Goal: Task Accomplishment & Management: Complete application form

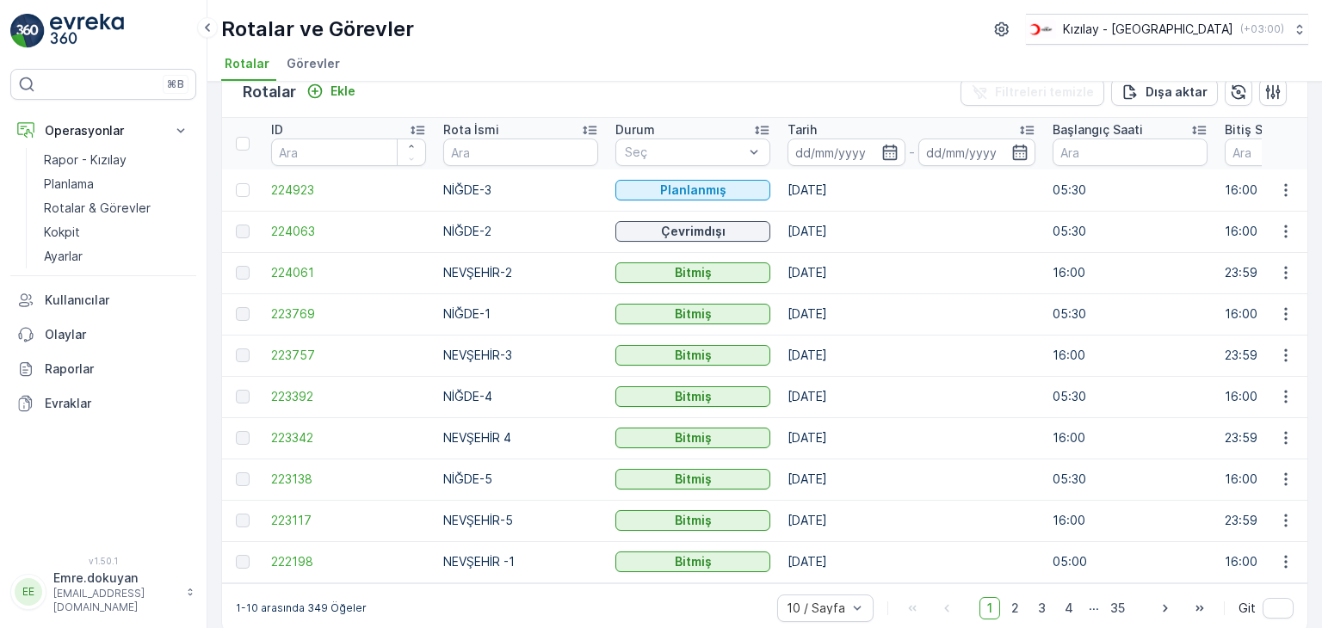
scroll to position [55, 0]
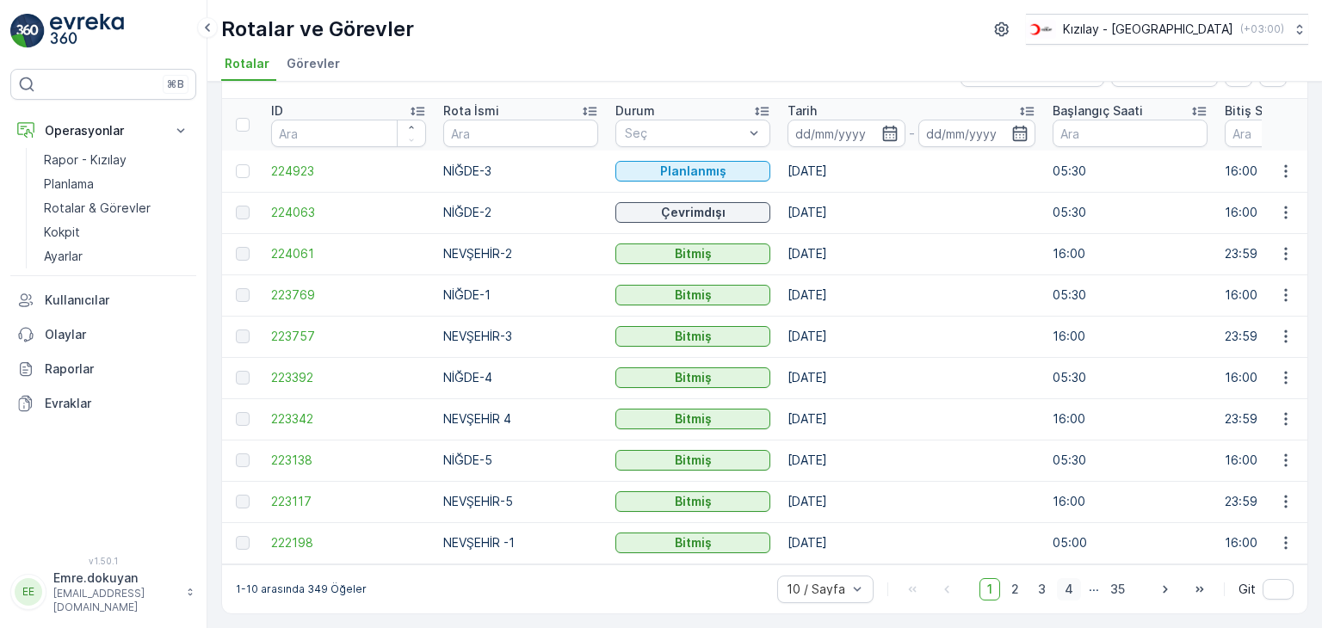
click at [1071, 591] on span "4" at bounding box center [1069, 589] width 24 height 22
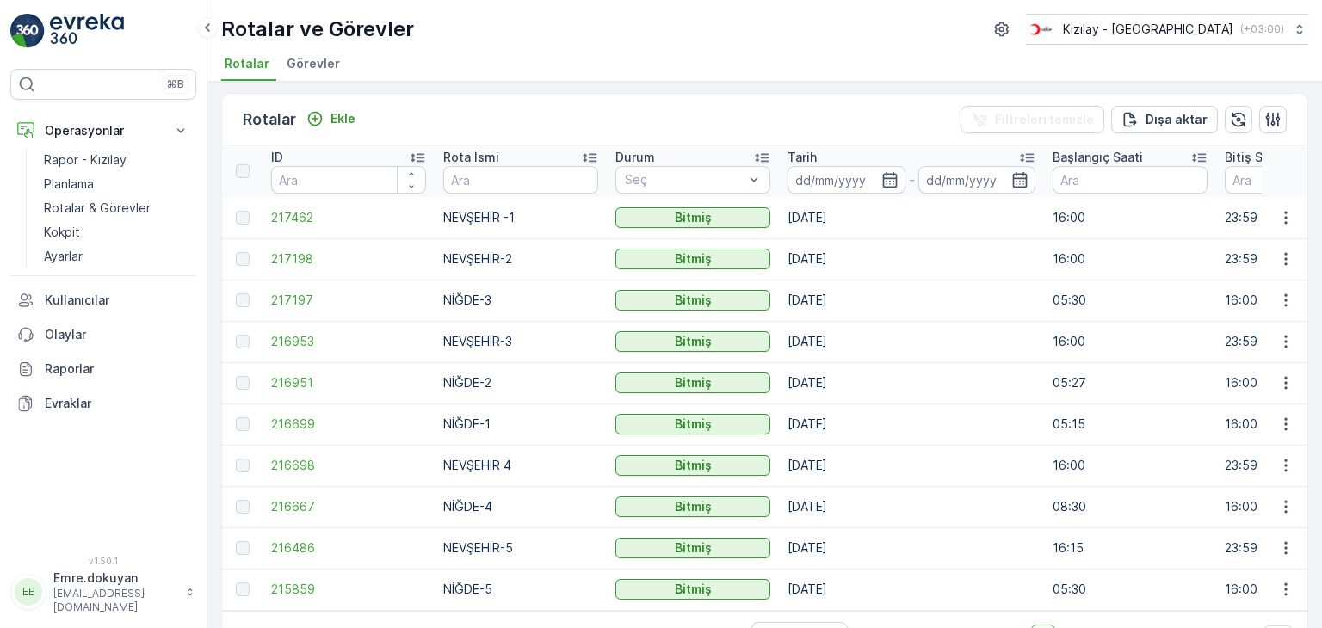
scroll to position [55, 0]
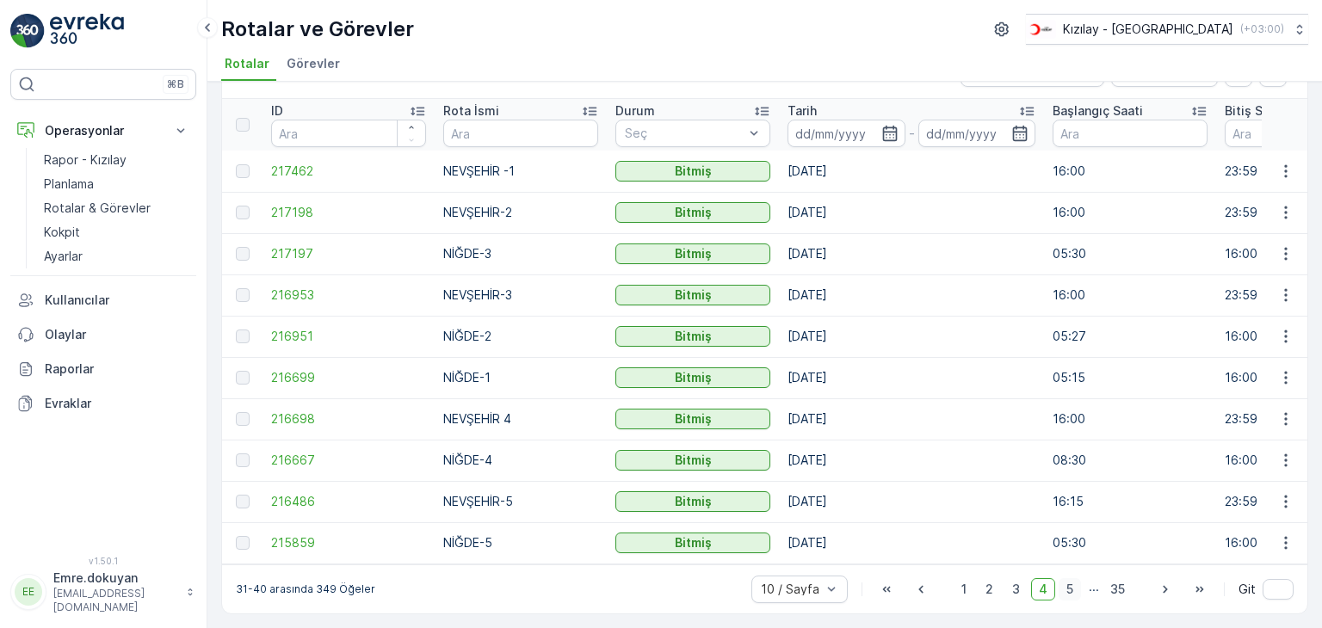
click at [1069, 589] on span "5" at bounding box center [1069, 589] width 22 height 22
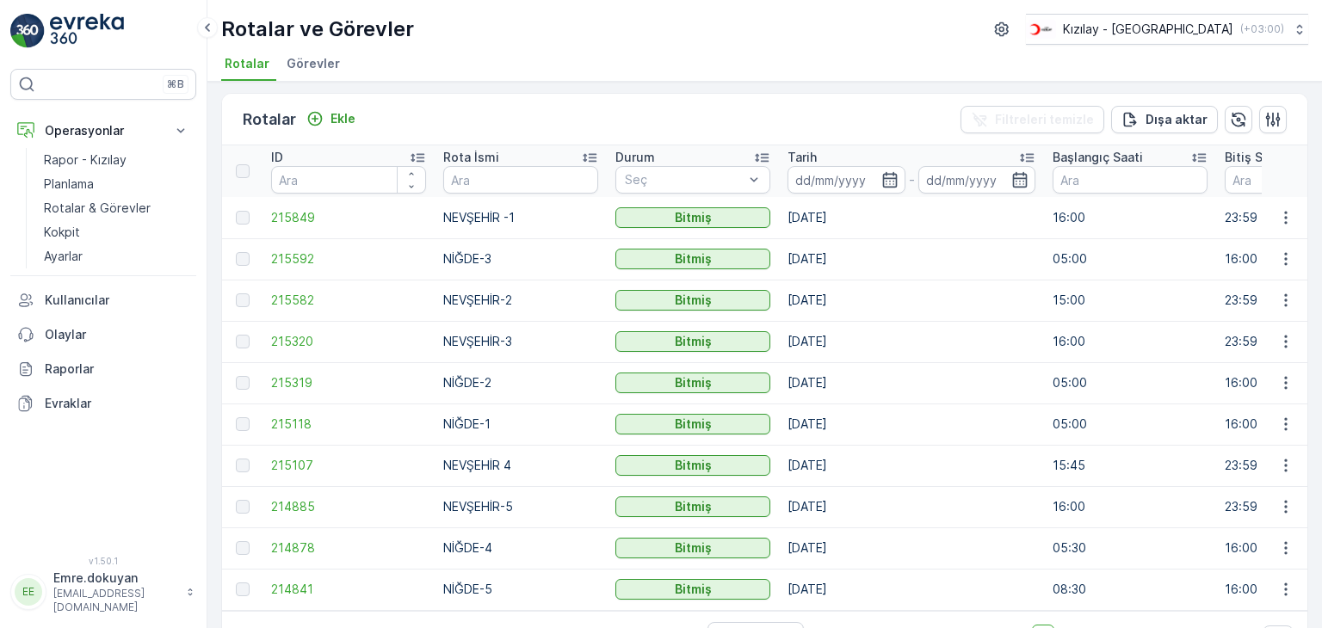
scroll to position [55, 0]
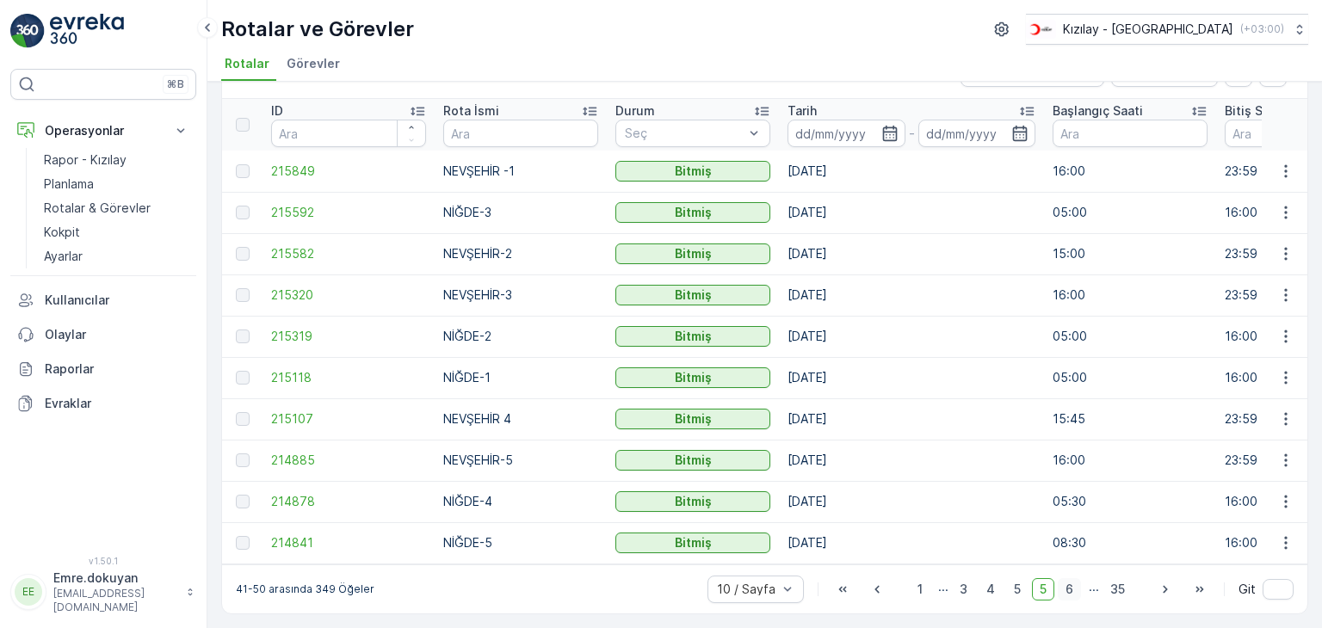
click at [1069, 592] on span "6" at bounding box center [1068, 589] width 23 height 22
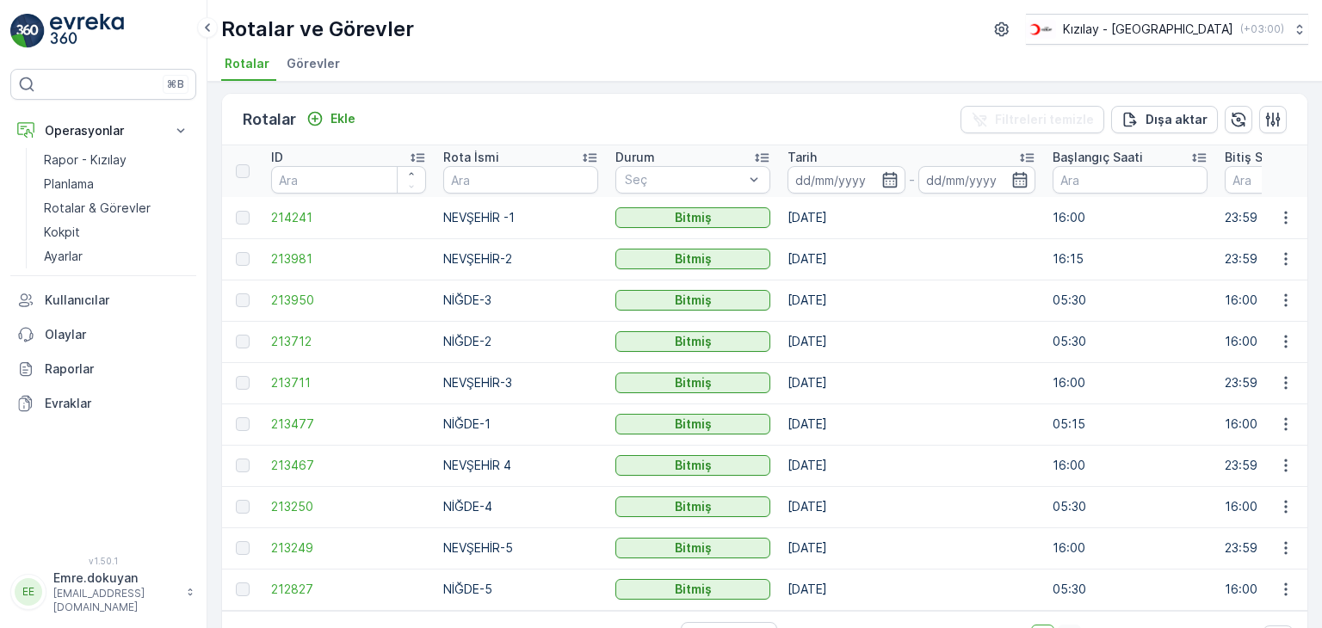
scroll to position [55, 0]
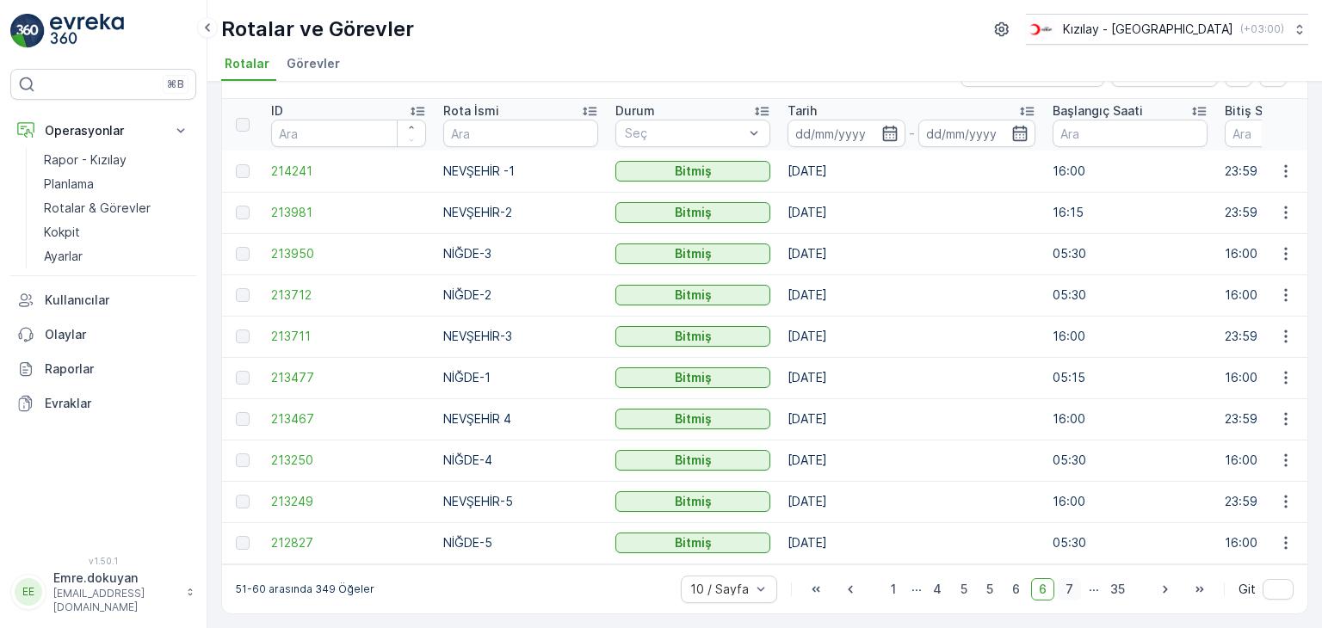
click at [1069, 591] on span "7" at bounding box center [1068, 589] width 23 height 22
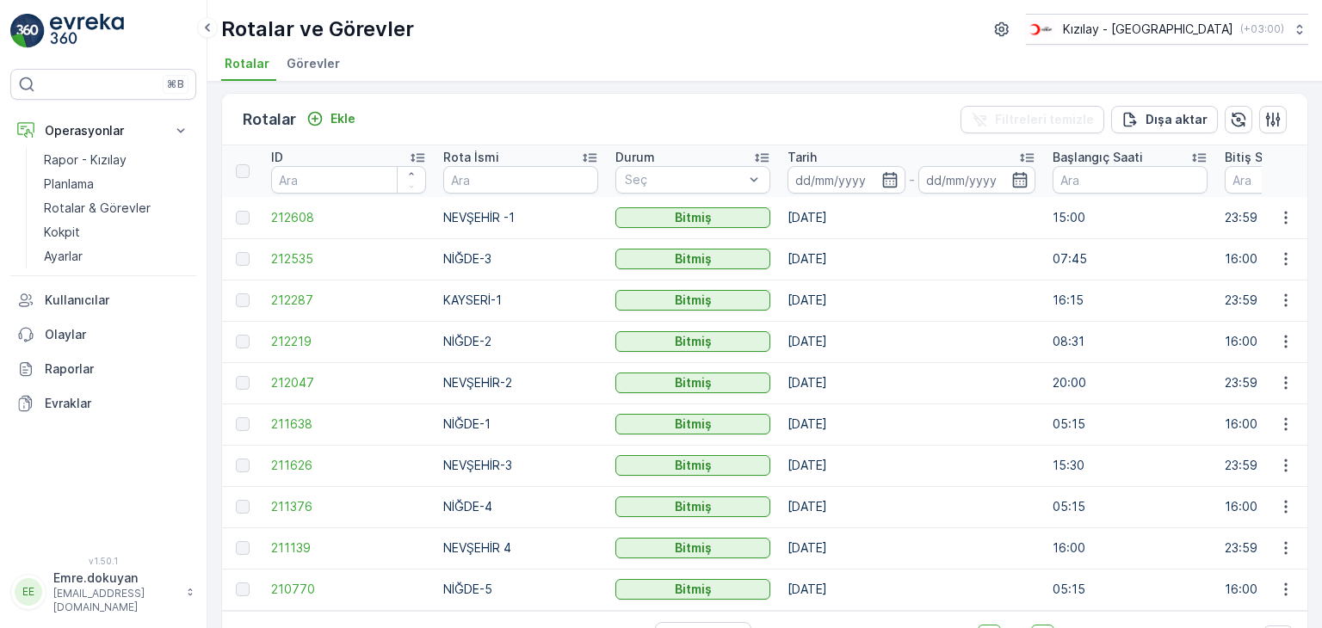
scroll to position [55, 0]
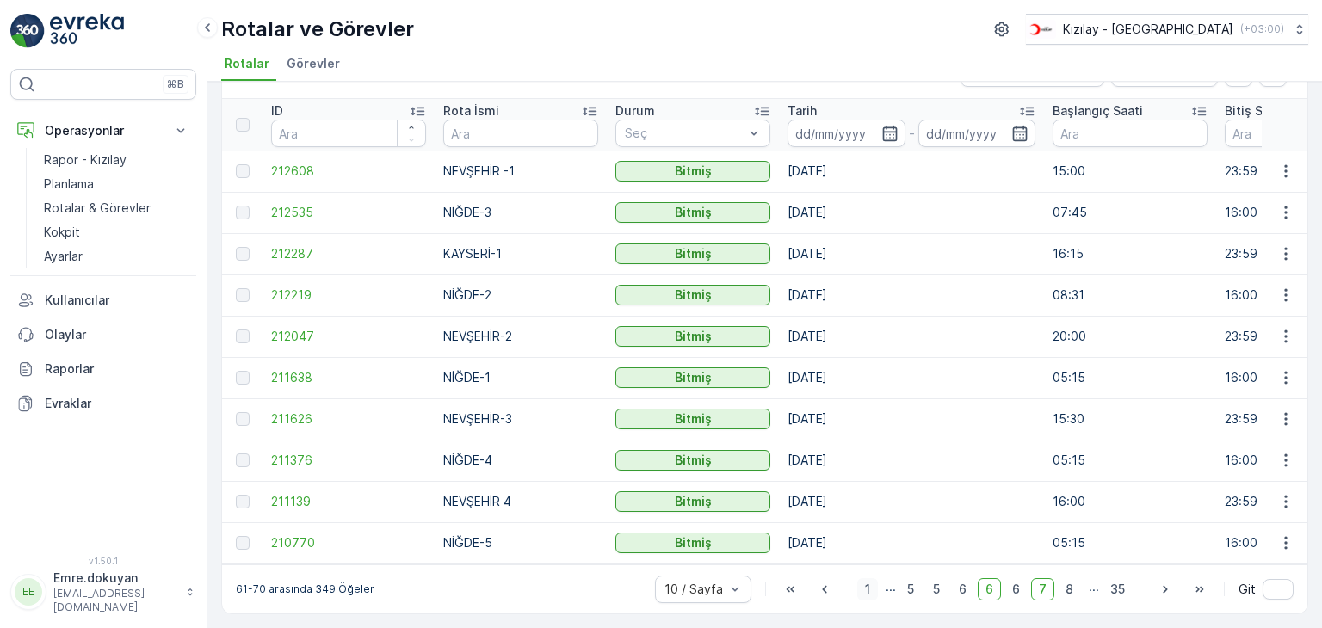
click at [867, 591] on span "1" at bounding box center [867, 589] width 21 height 22
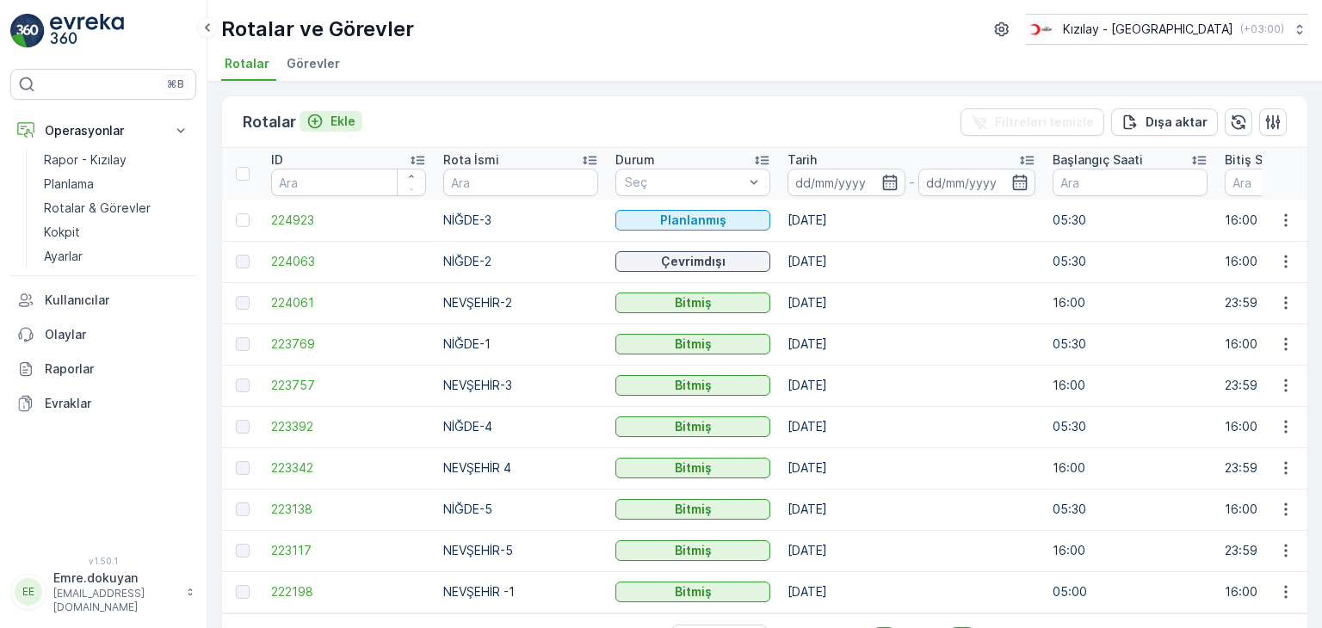
click at [344, 118] on p "Ekle" at bounding box center [342, 121] width 25 height 17
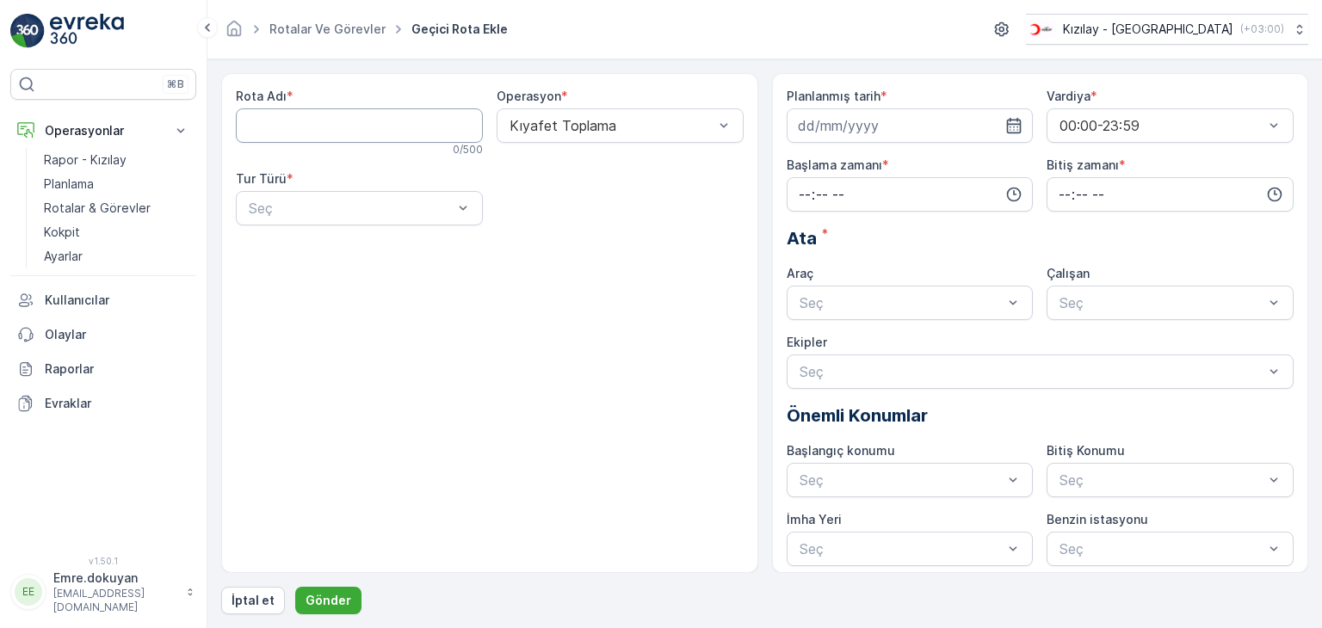
click at [286, 121] on Adı "Rota Adı" at bounding box center [359, 125] width 247 height 34
type Adı "KAYSERİ-1"
click at [551, 132] on div "Kıyafet Toplama" at bounding box center [619, 125] width 247 height 34
click at [557, 179] on div "Kıyafet Toplama" at bounding box center [619, 167] width 247 height 29
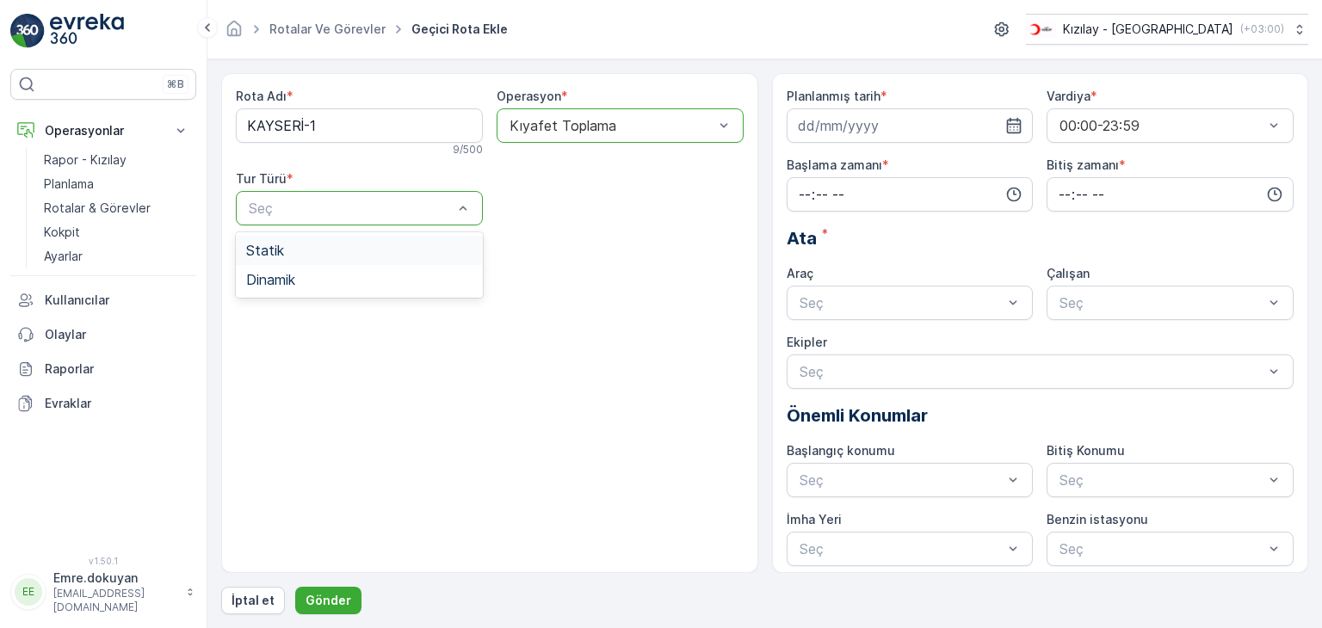
click at [303, 252] on div "Statik" at bounding box center [359, 250] width 226 height 15
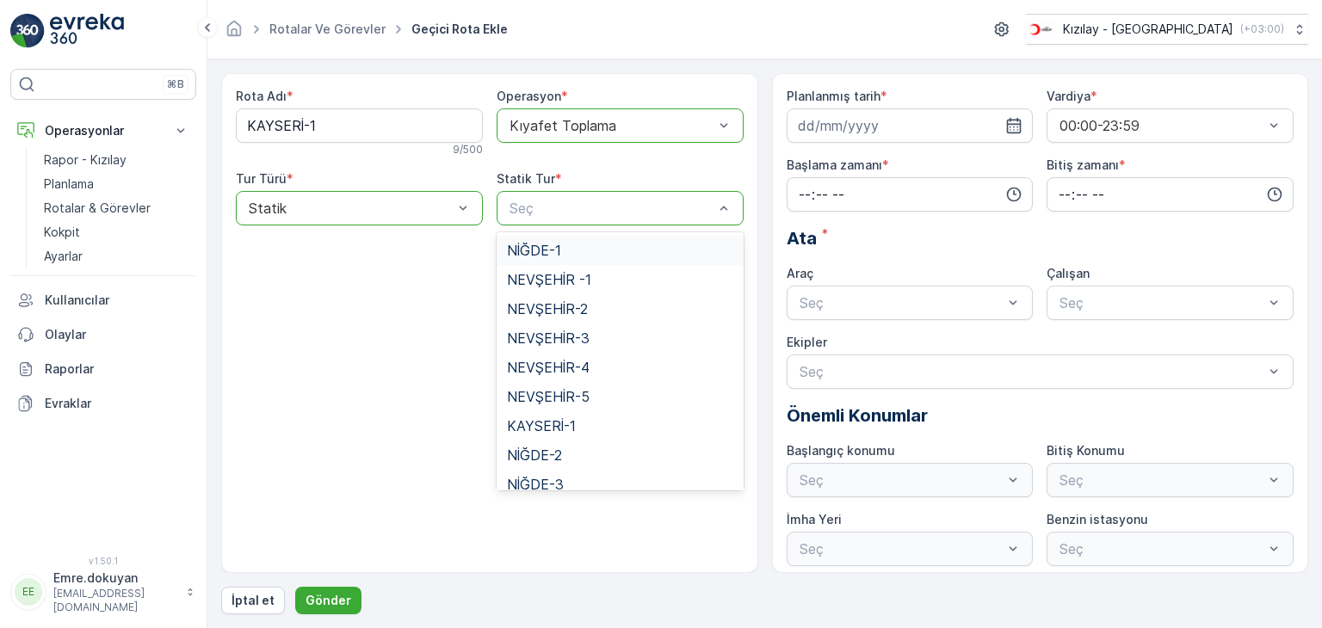
click at [607, 219] on div "Seç" at bounding box center [619, 208] width 247 height 34
click at [564, 428] on span "KAYSERİ-1" at bounding box center [541, 425] width 69 height 15
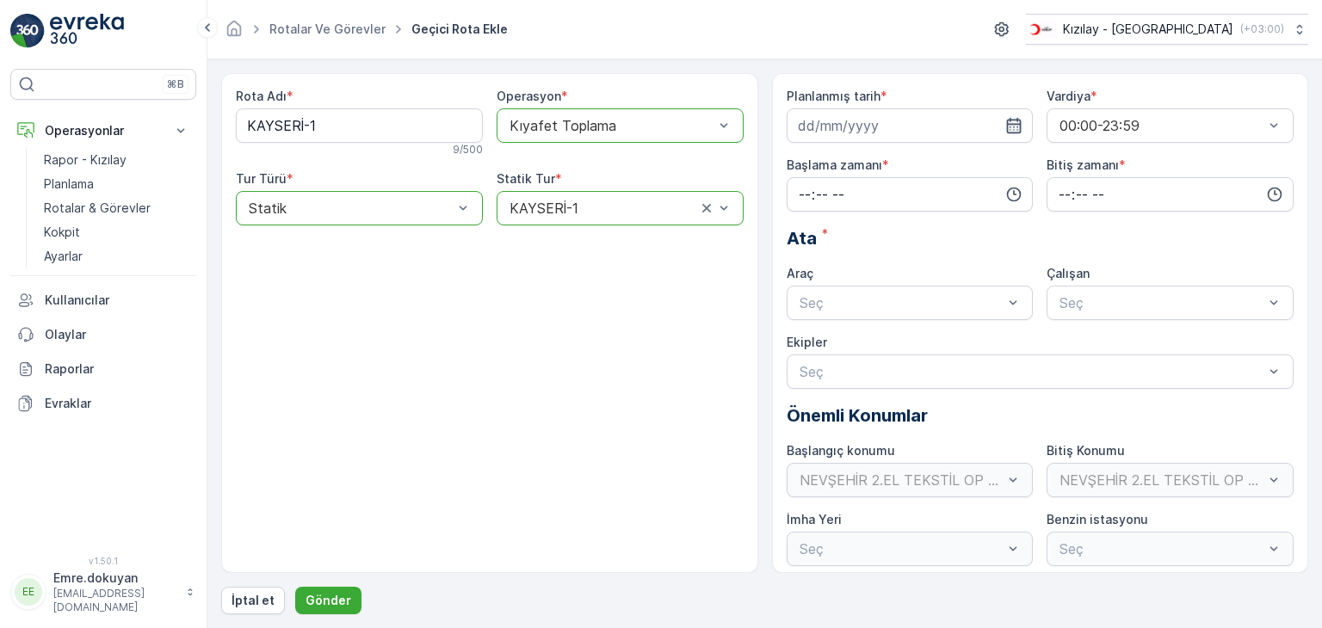
click at [1012, 123] on icon "button" at bounding box center [1014, 125] width 15 height 15
click at [817, 306] on div "15" at bounding box center [816, 303] width 28 height 28
type input "[DATE]"
click at [798, 196] on input "time" at bounding box center [909, 194] width 247 height 34
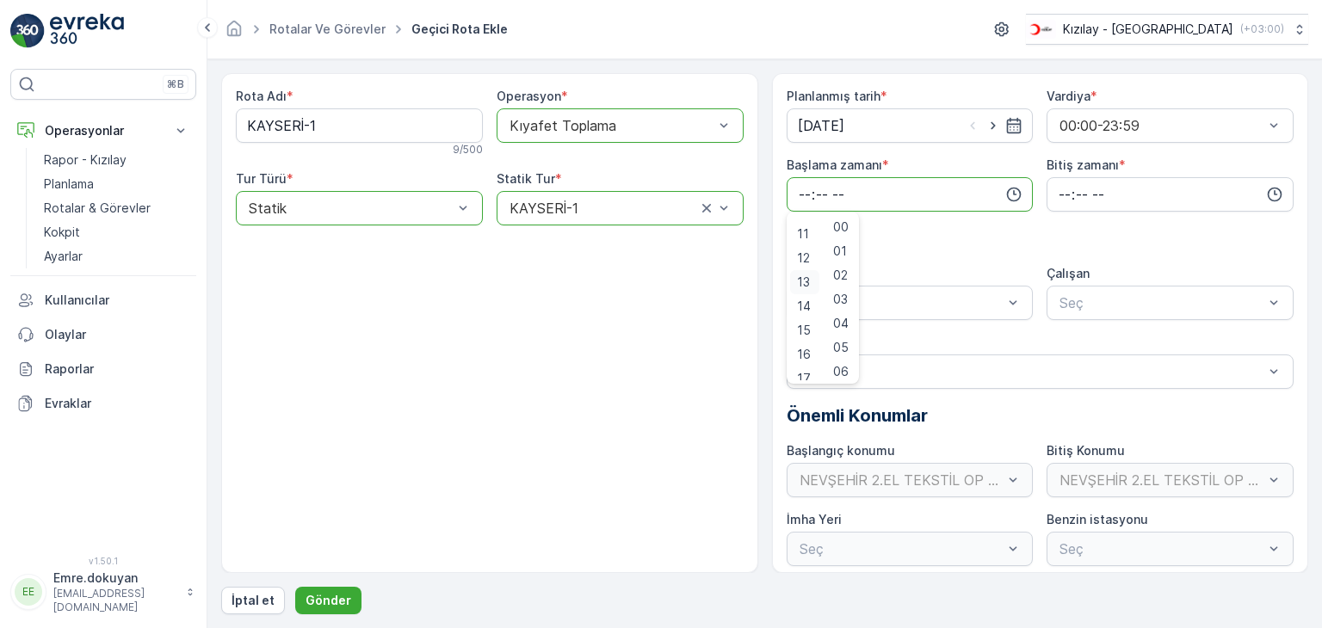
click at [805, 356] on span "16" at bounding box center [804, 354] width 14 height 17
click at [843, 330] on span "15" at bounding box center [840, 330] width 14 height 17
type input "16:15"
click at [1057, 192] on input "time" at bounding box center [1169, 194] width 247 height 34
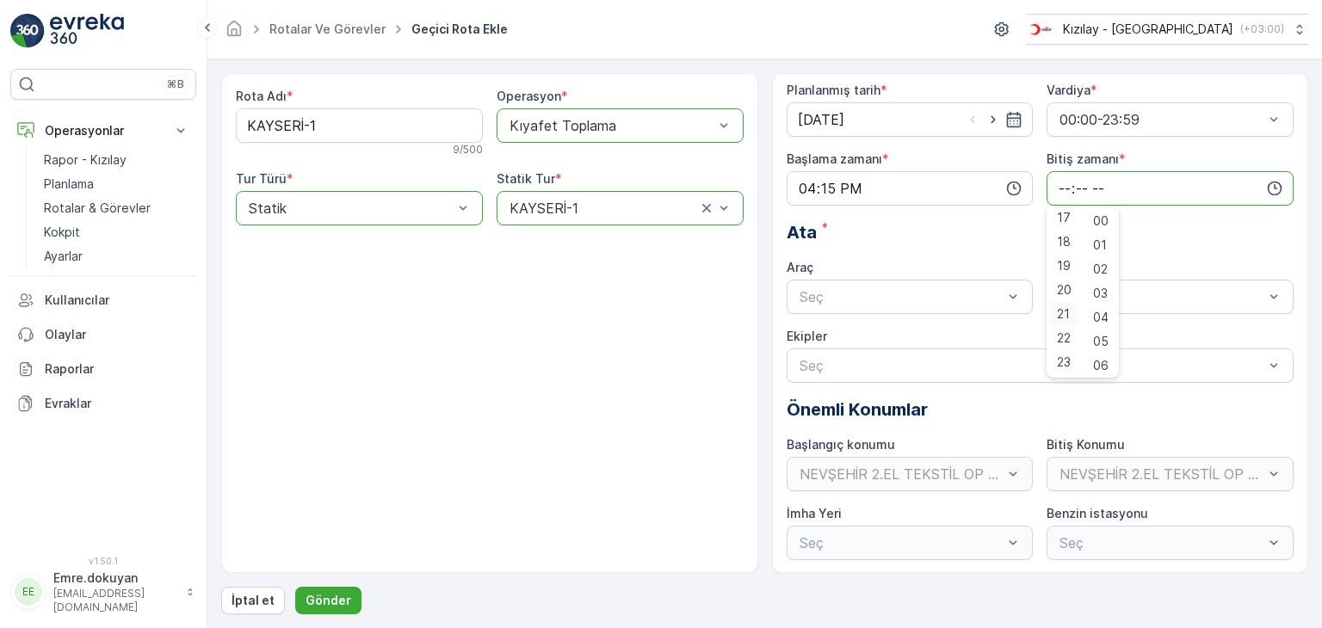
scroll to position [7, 0]
click at [1063, 358] on span "23" at bounding box center [1064, 361] width 14 height 17
click at [1106, 357] on span "59" at bounding box center [1100, 361] width 15 height 17
type input "23:59"
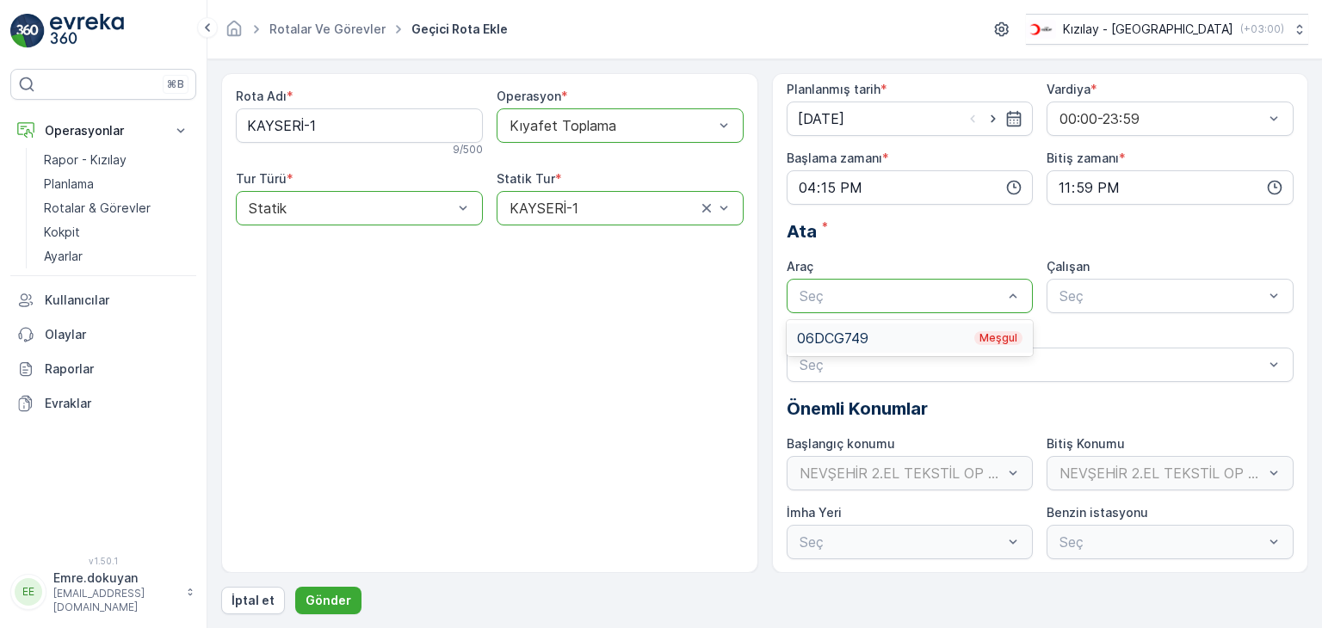
click at [853, 338] on div "06DCG749 Meşgul" at bounding box center [910, 337] width 226 height 15
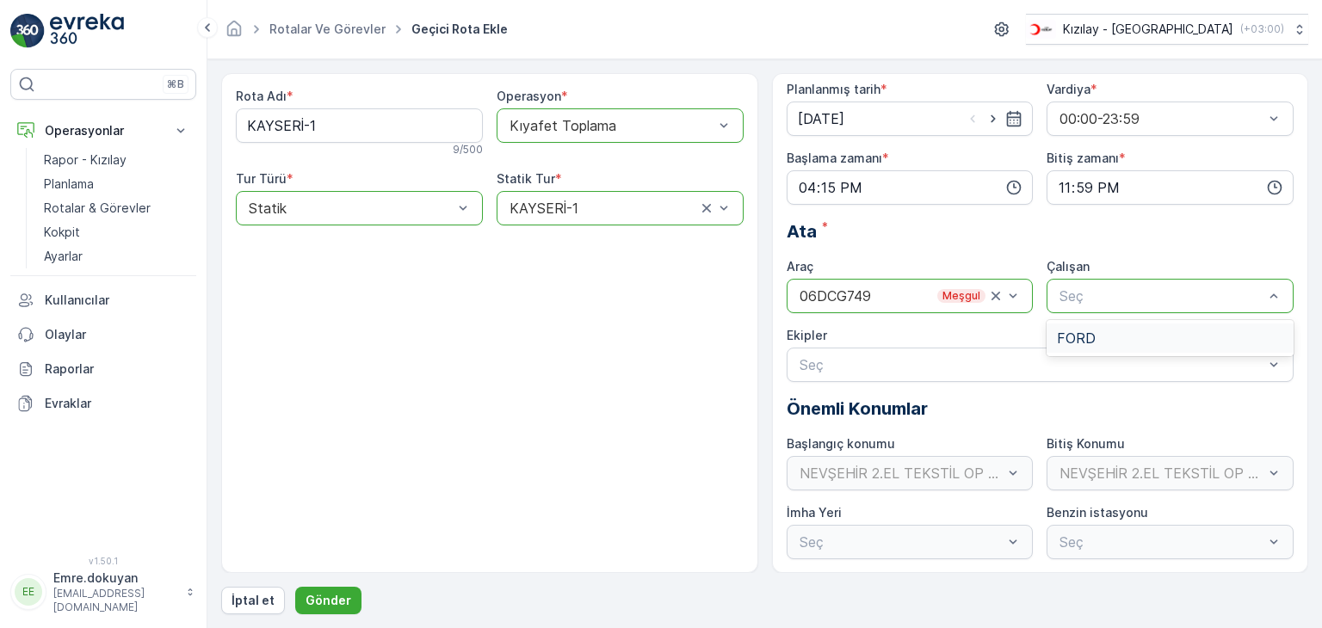
click at [1129, 342] on div "FORD" at bounding box center [1170, 337] width 226 height 15
click at [329, 599] on p "Gönder" at bounding box center [328, 600] width 46 height 17
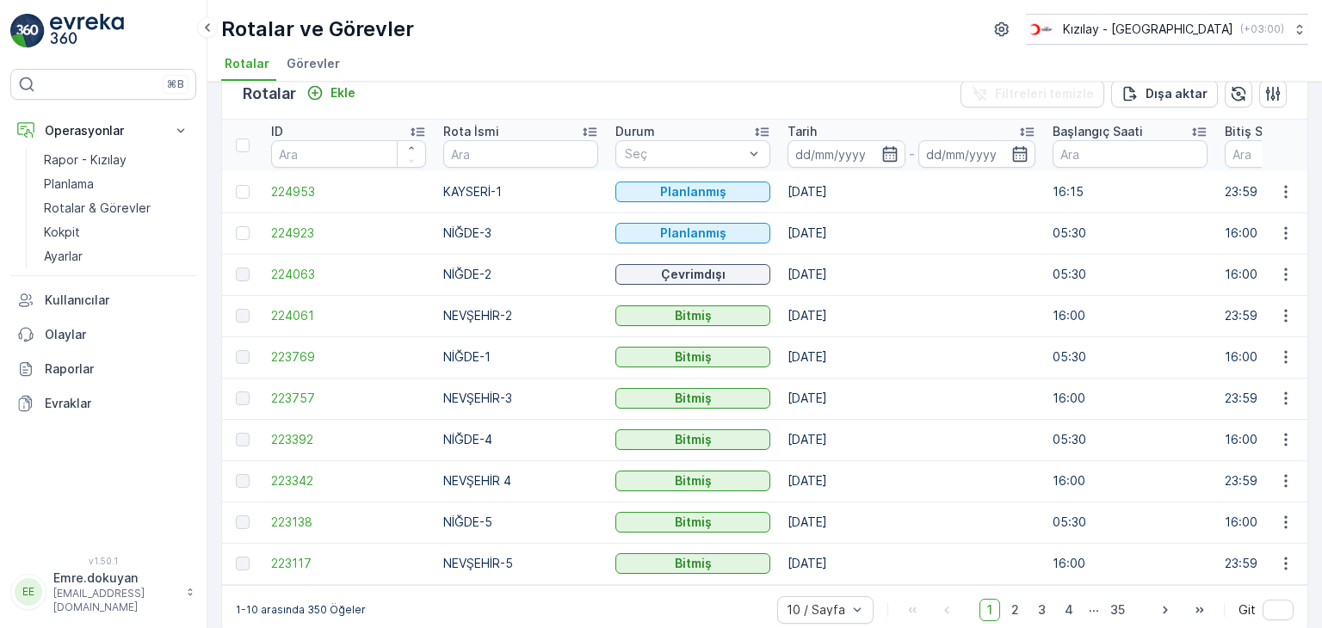
scroll to position [55, 0]
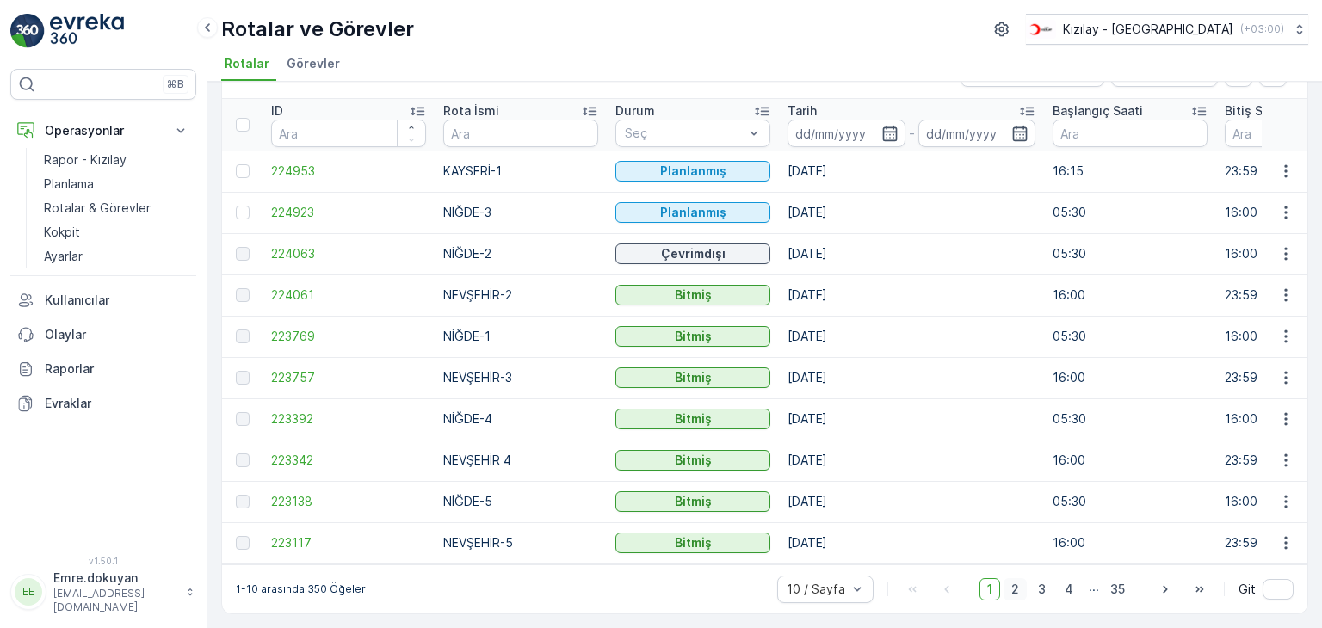
click at [1009, 589] on span "2" at bounding box center [1014, 589] width 23 height 22
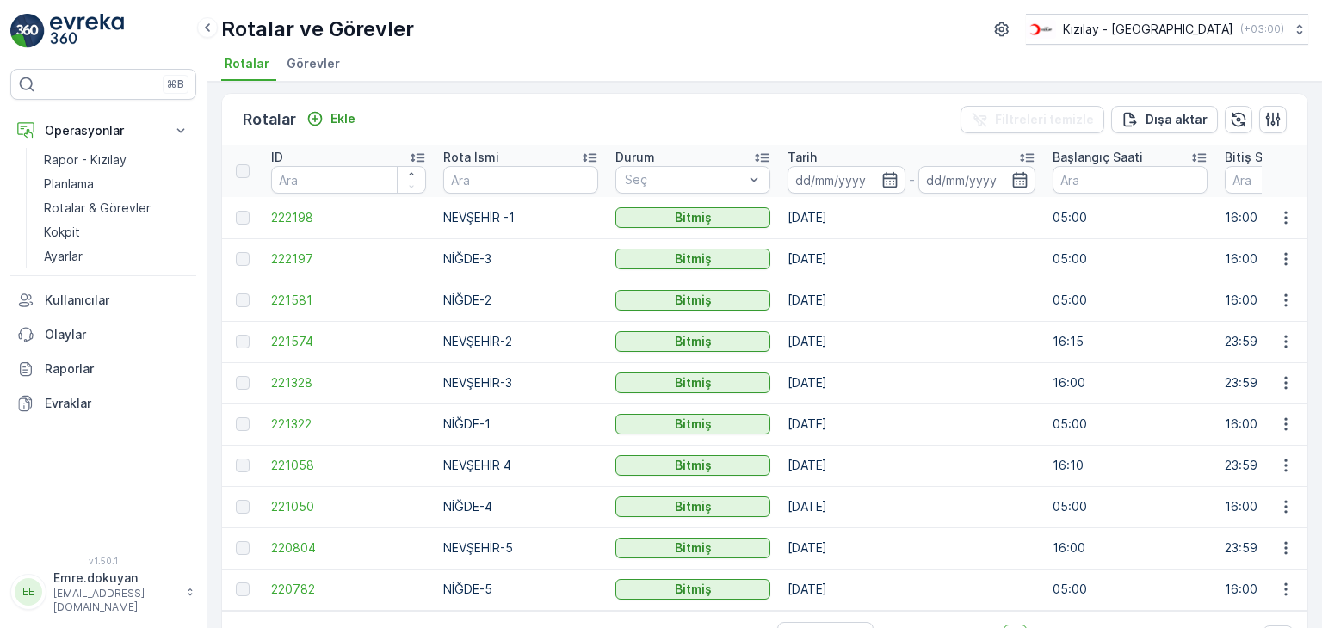
scroll to position [55, 0]
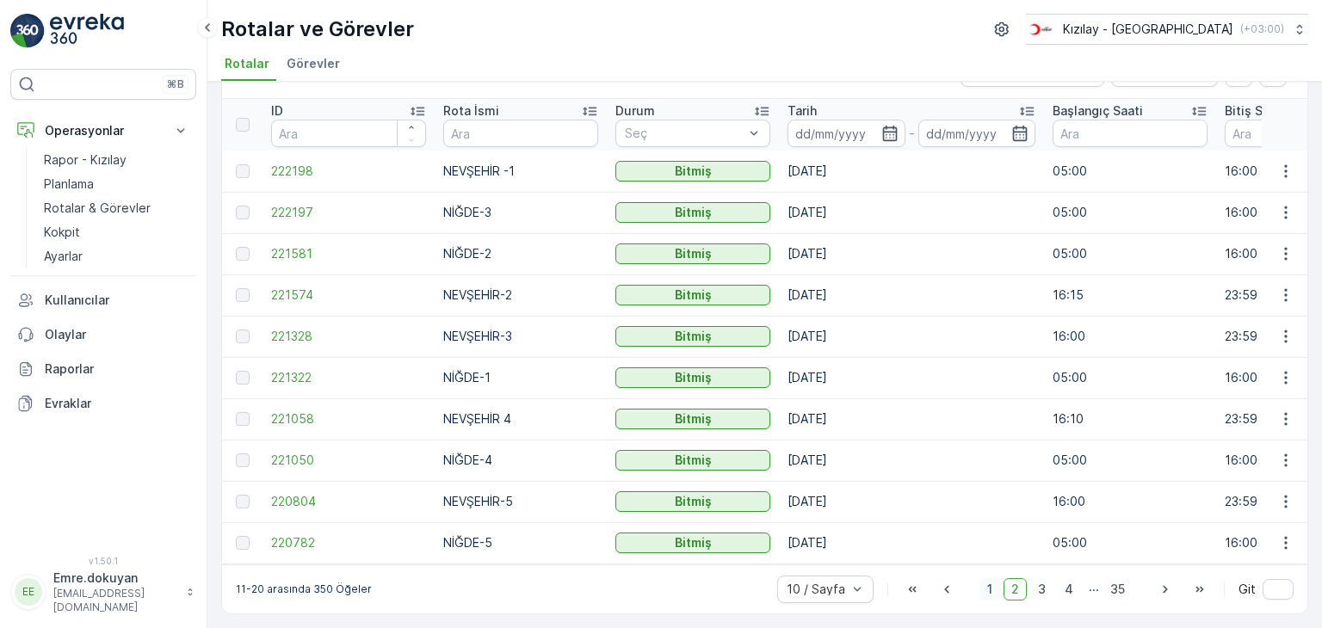
click at [988, 590] on span "1" at bounding box center [989, 589] width 21 height 22
